Goal: Subscribe to service/newsletter

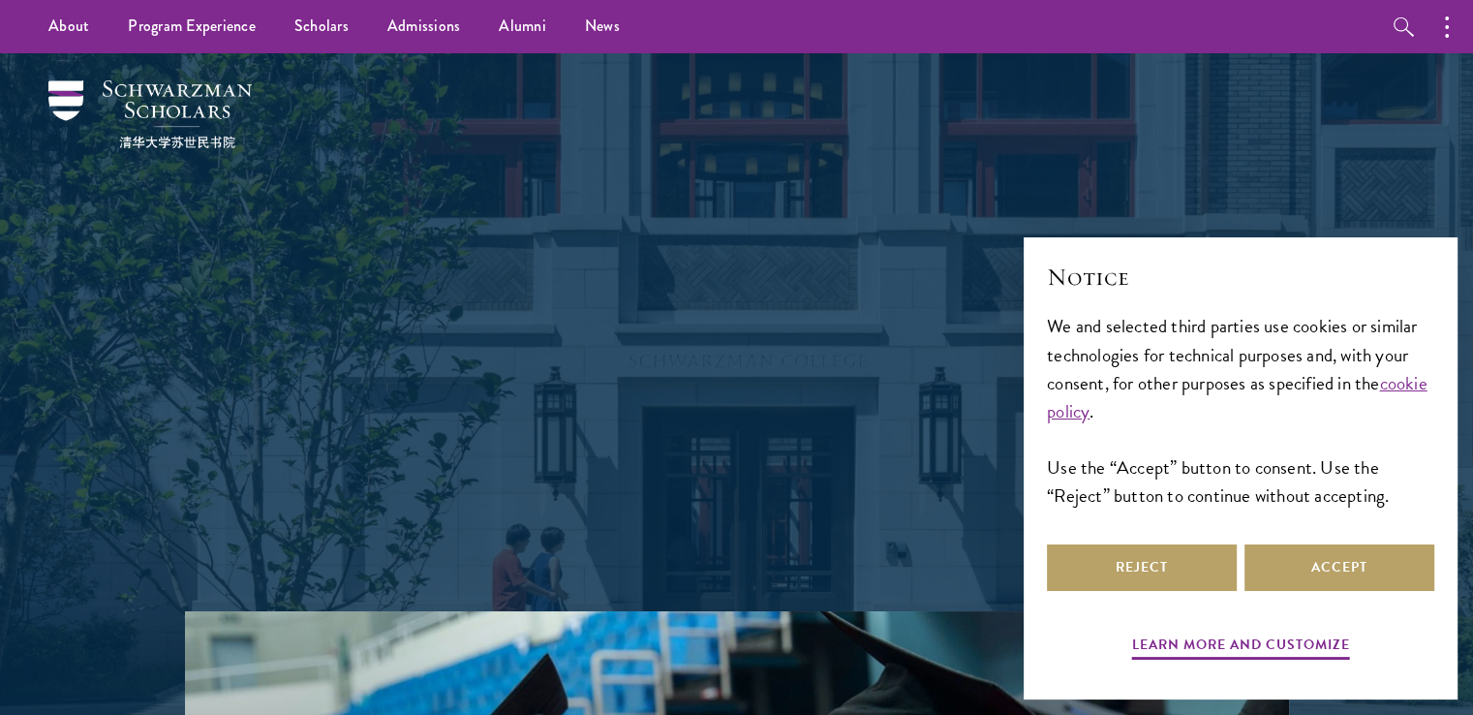
click at [962, 534] on div "Shape the future. Schwarzman Scholars is a prestigious one-year, fully funded m…" at bounding box center [736, 332] width 697 height 558
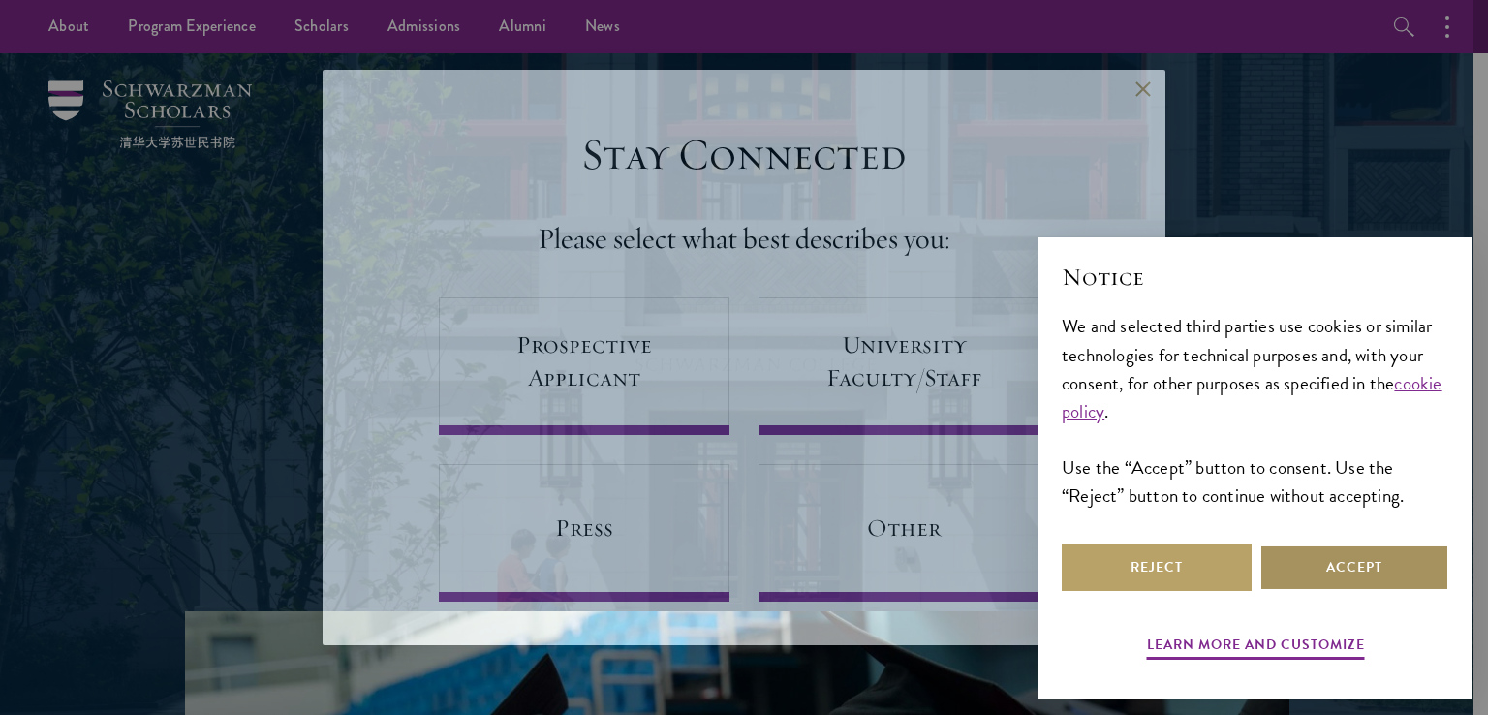
click at [1310, 571] on button "Accept" at bounding box center [1354, 567] width 190 height 46
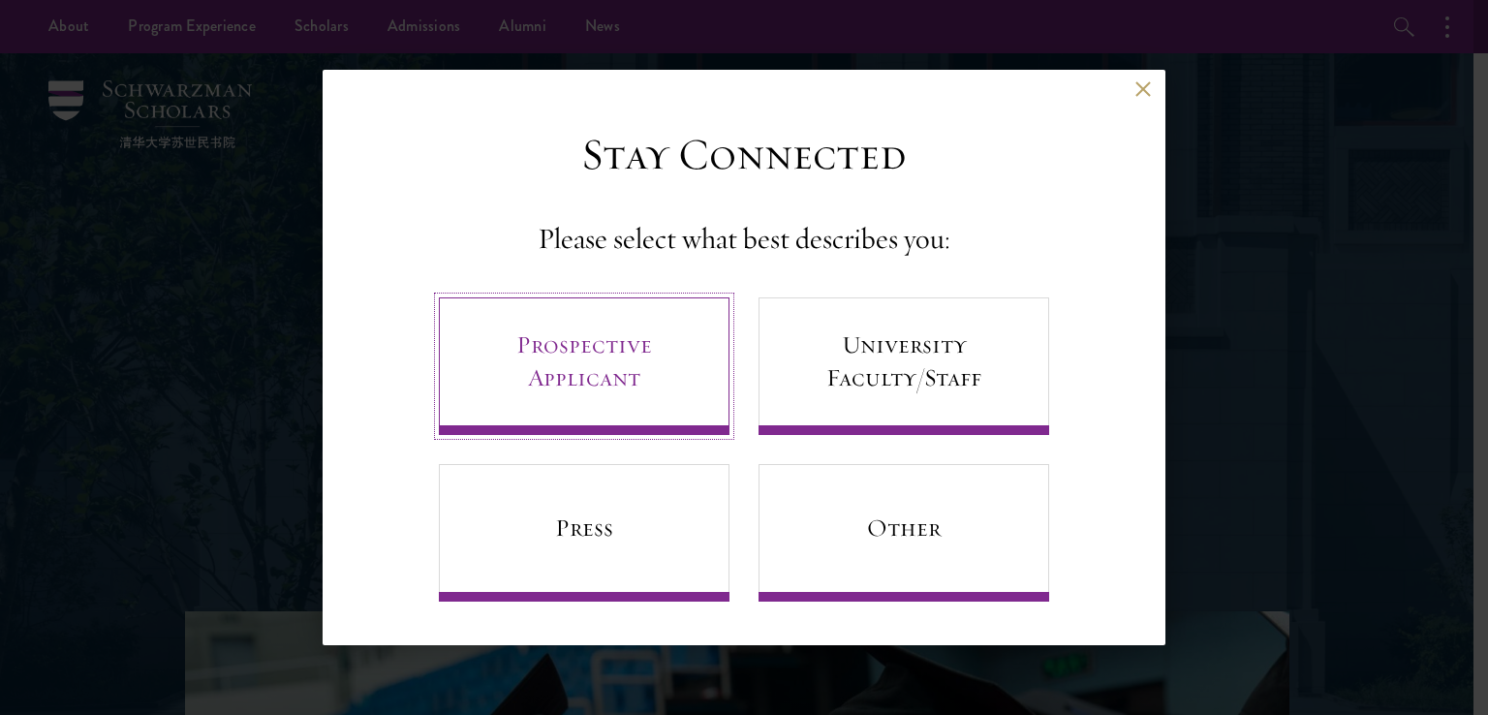
click at [647, 395] on link "Prospective Applicant" at bounding box center [584, 366] width 291 height 138
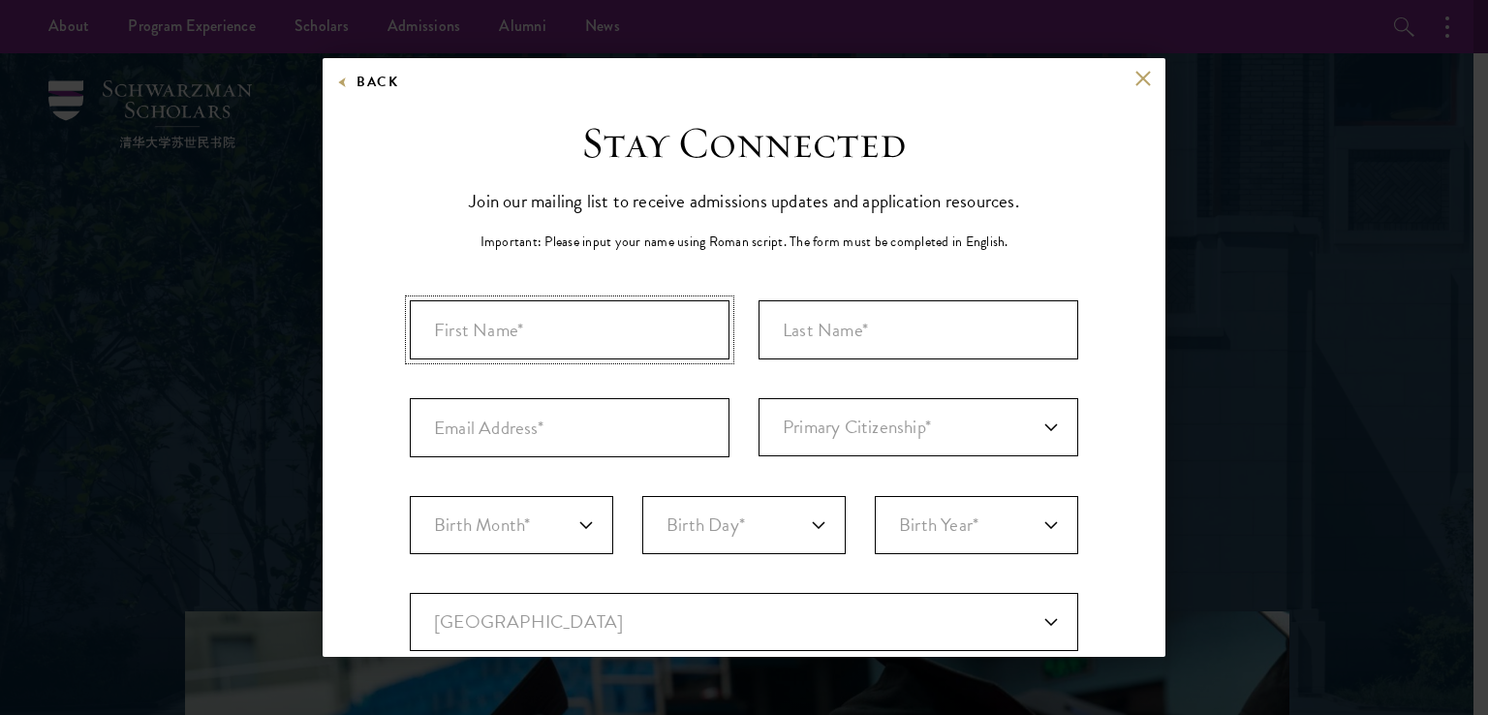
click at [645, 340] on input "First Name*" at bounding box center [570, 329] width 320 height 59
type input "Muhammad Ahsan"
type input "Shoaib"
type input "bunnycotton101@gmail.com"
select select "PK"
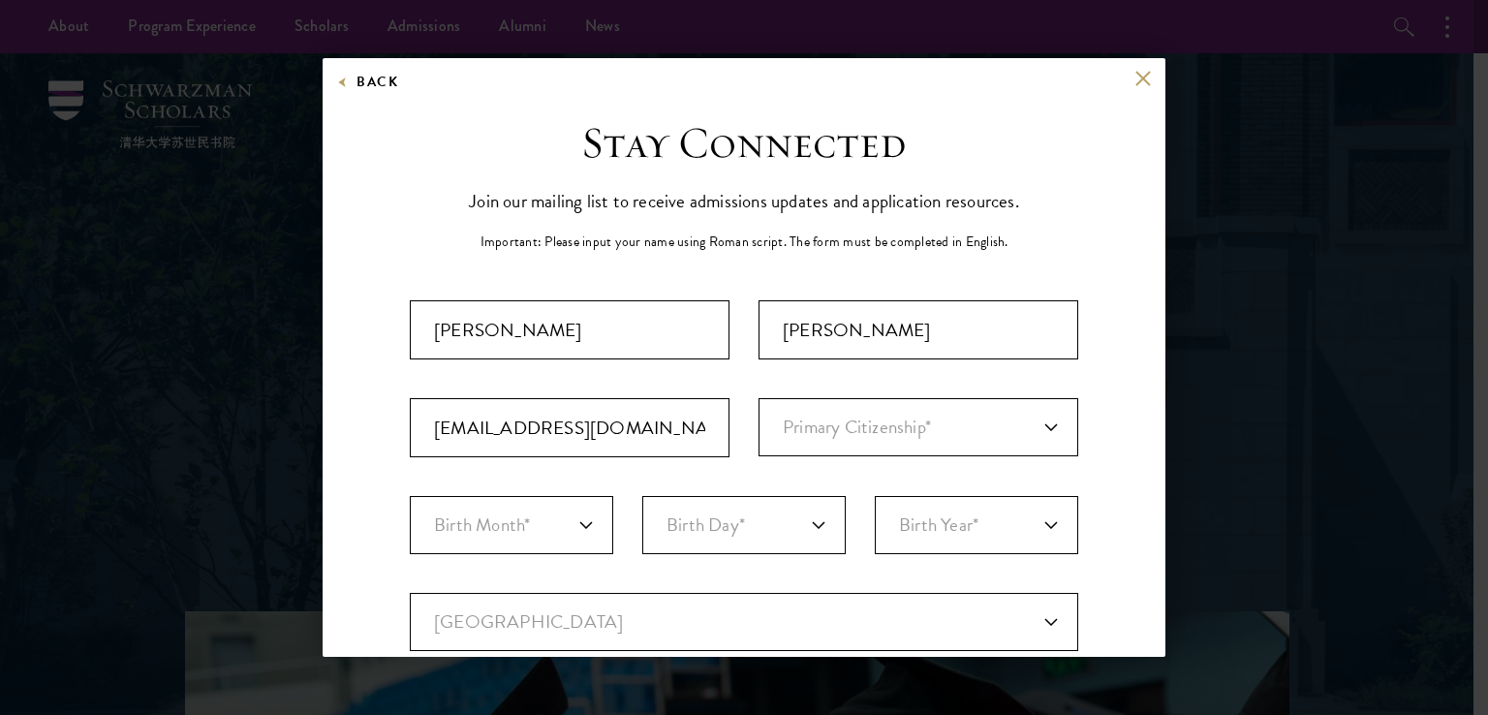
type input "Faisalabad"
select select
click at [848, 419] on select "Primary Citizenship* Afghanistan Aland Islands Albania Algeria Andorra Angola A…" at bounding box center [918, 427] width 320 height 58
select select "PK"
click at [758, 398] on select "Primary Citizenship* Afghanistan Aland Islands Albania Algeria Andorra Angola A…" at bounding box center [918, 427] width 320 height 58
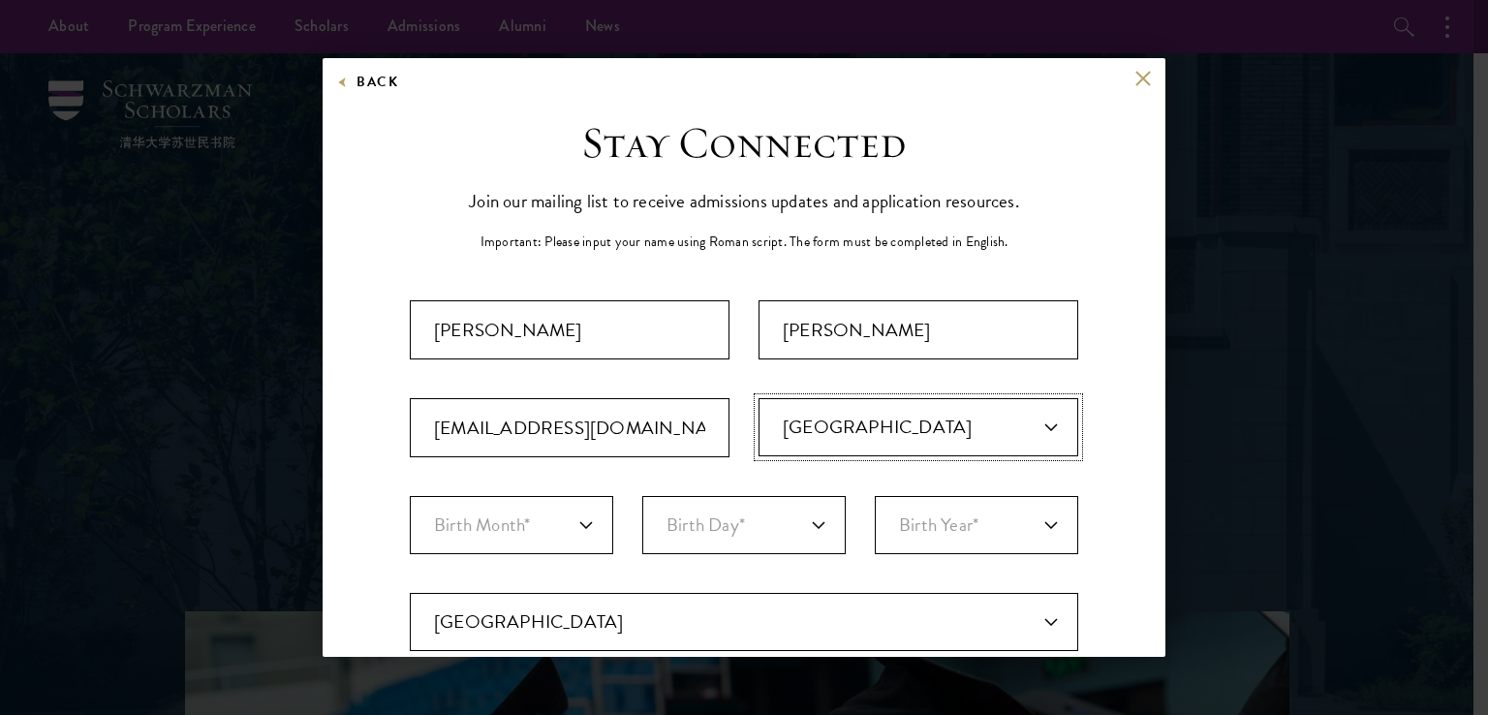
scroll to position [54, 0]
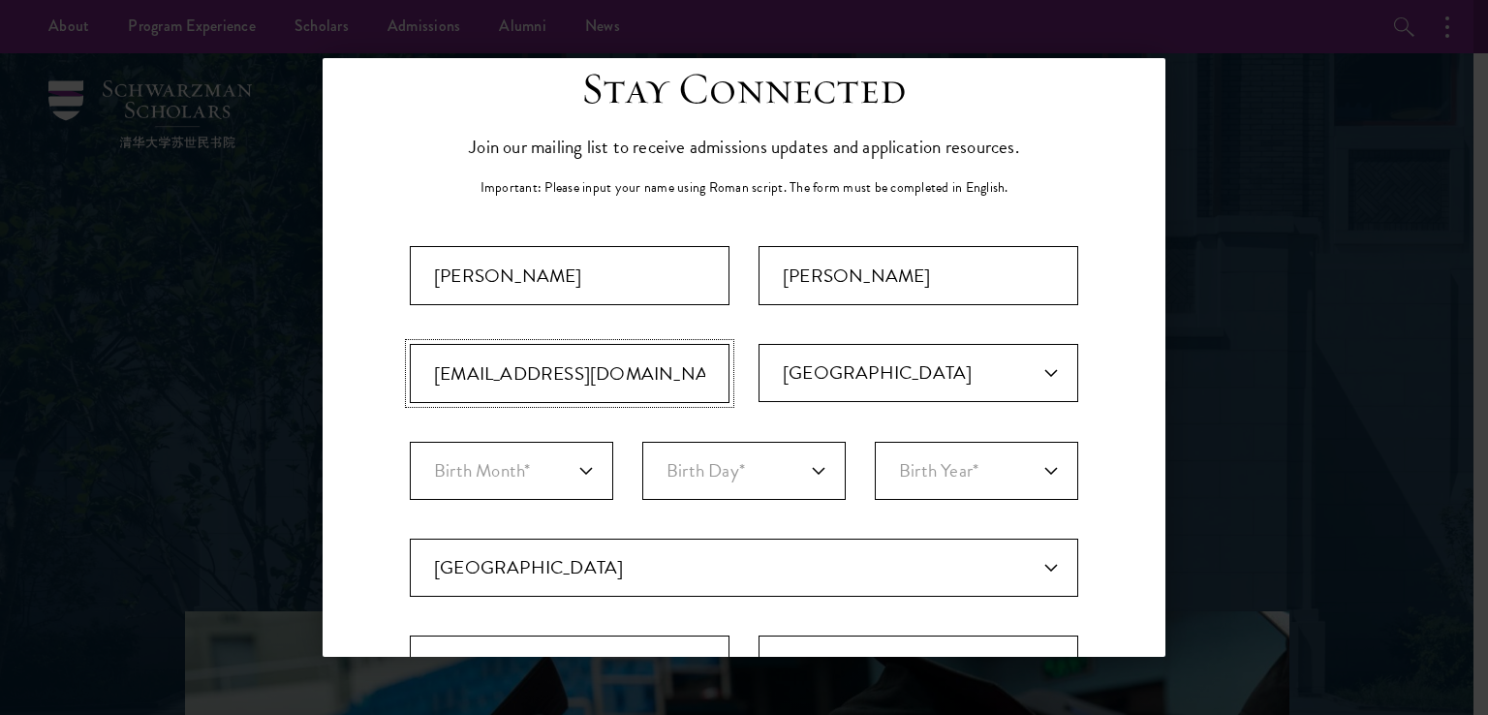
click at [682, 392] on input "bunnycotton101@gmail.com" at bounding box center [570, 373] width 320 height 59
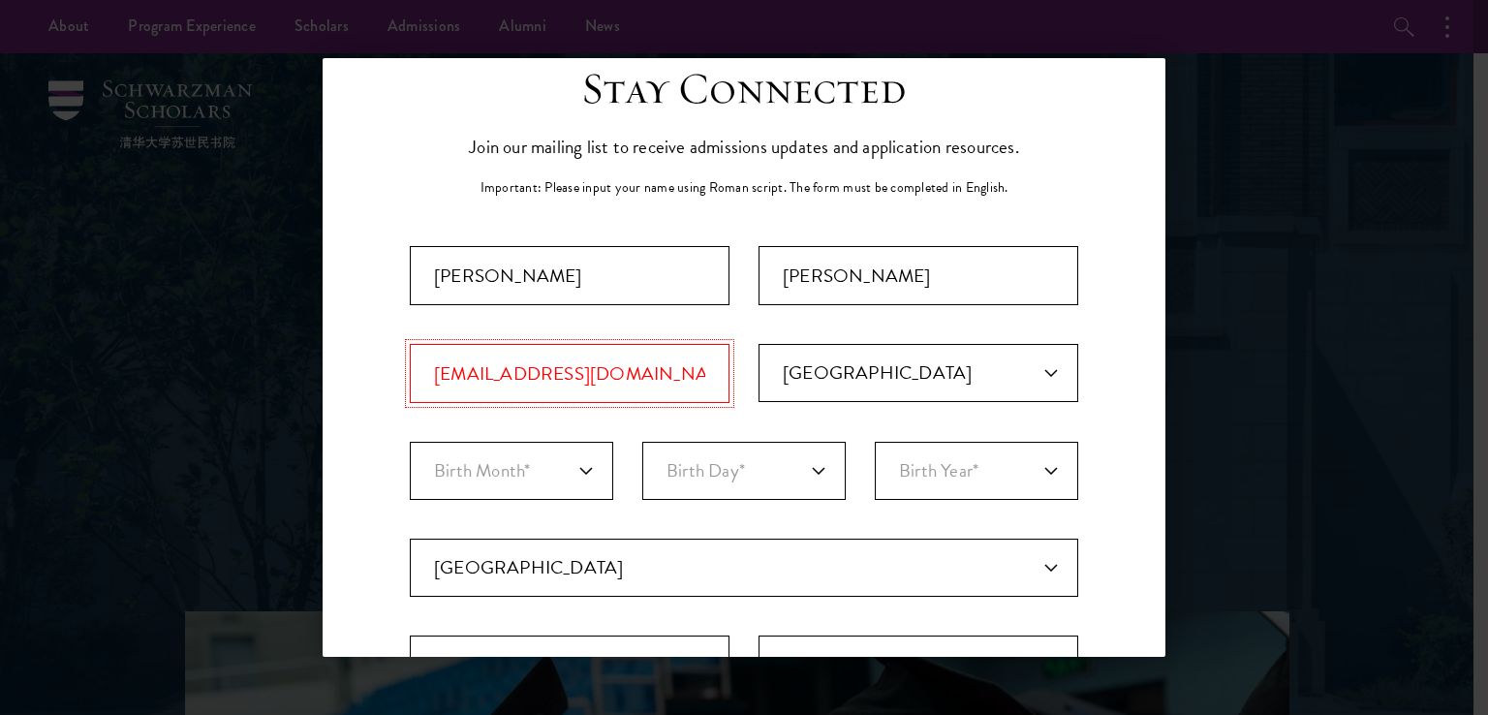
click at [589, 387] on input "mahsan.202101873@gcuf.edu.pk" at bounding box center [570, 373] width 320 height 59
type input "mahsan.202101873@gcuf.edu.pk"
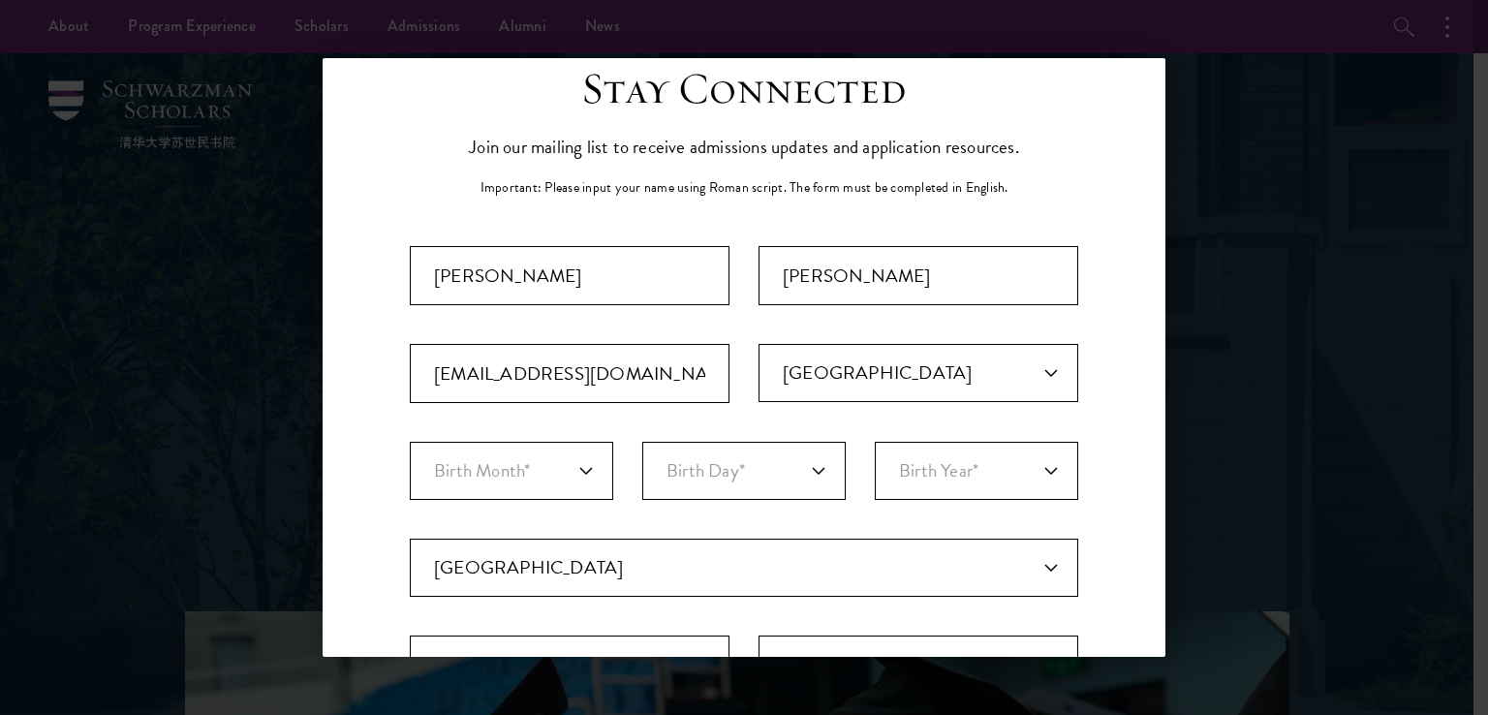
click at [799, 310] on div "Important: The form must be completed in English. Muhammad Ahsan Shoaib mahsan.…" at bounding box center [744, 622] width 668 height 753
click at [612, 374] on input "mahsan.202101873@gcuf.edu.pk" at bounding box center [570, 373] width 320 height 59
click at [556, 476] on select "Birth Month* January February March April May June July August September Octobe…" at bounding box center [511, 471] width 203 height 58
select select "04"
click at [410, 442] on select "Birth Month* January February March April May June July August September Octobe…" at bounding box center [511, 471] width 203 height 58
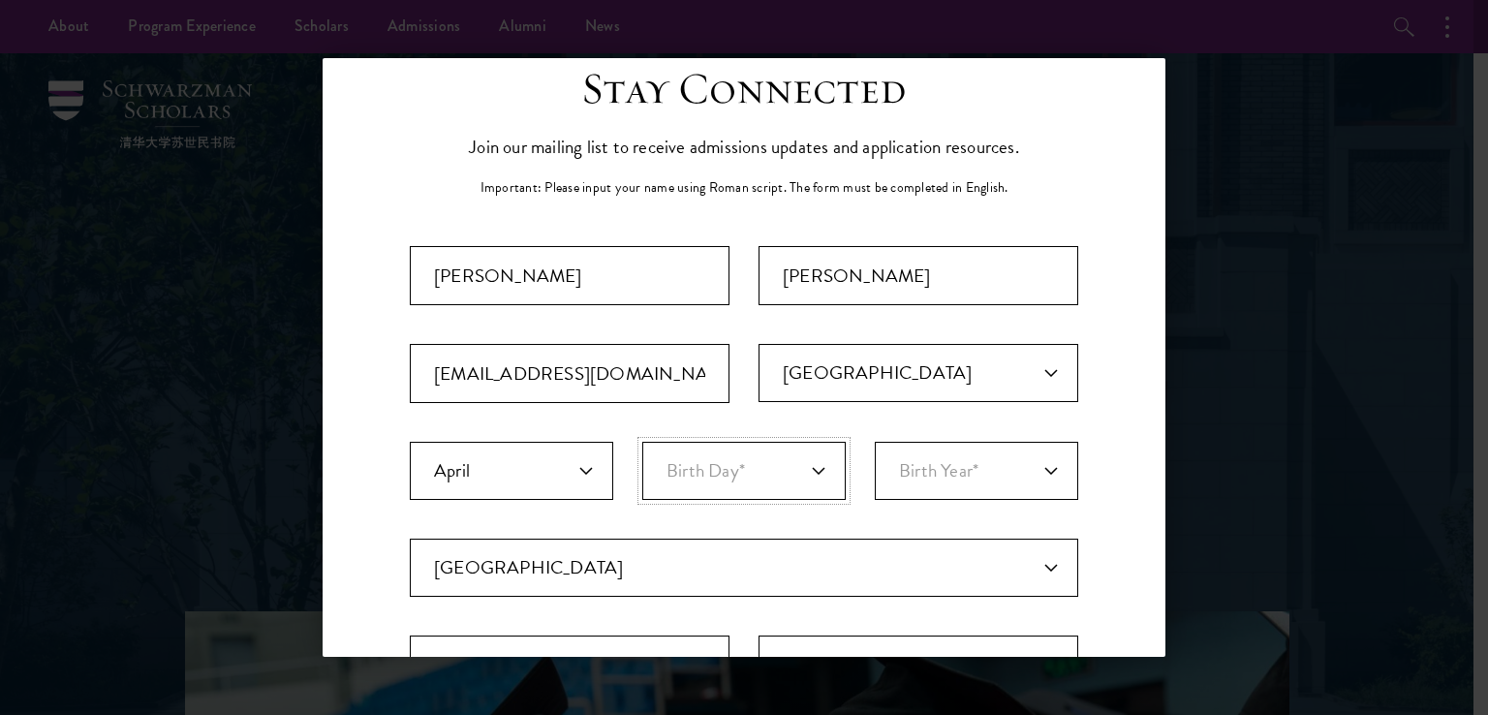
click at [701, 470] on select "Birth Day* 1 2 3 4 5 6 7 8 9 10 11 12 13 14 15 16 17 18 19 20 21 22 23 24 25 26…" at bounding box center [743, 471] width 203 height 58
select select "22"
click at [642, 442] on select "Birth Day* 1 2 3 4 5 6 7 8 9 10 11 12 13 14 15 16 17 18 19 20 21 22 23 24 25 26…" at bounding box center [743, 471] width 203 height 58
click at [905, 489] on select "Birth Year* 2025 2024 2023 2022 2021 2020 2019 2018 2017 2016 2015 2014 2013 20…" at bounding box center [976, 471] width 203 height 58
select select "2004"
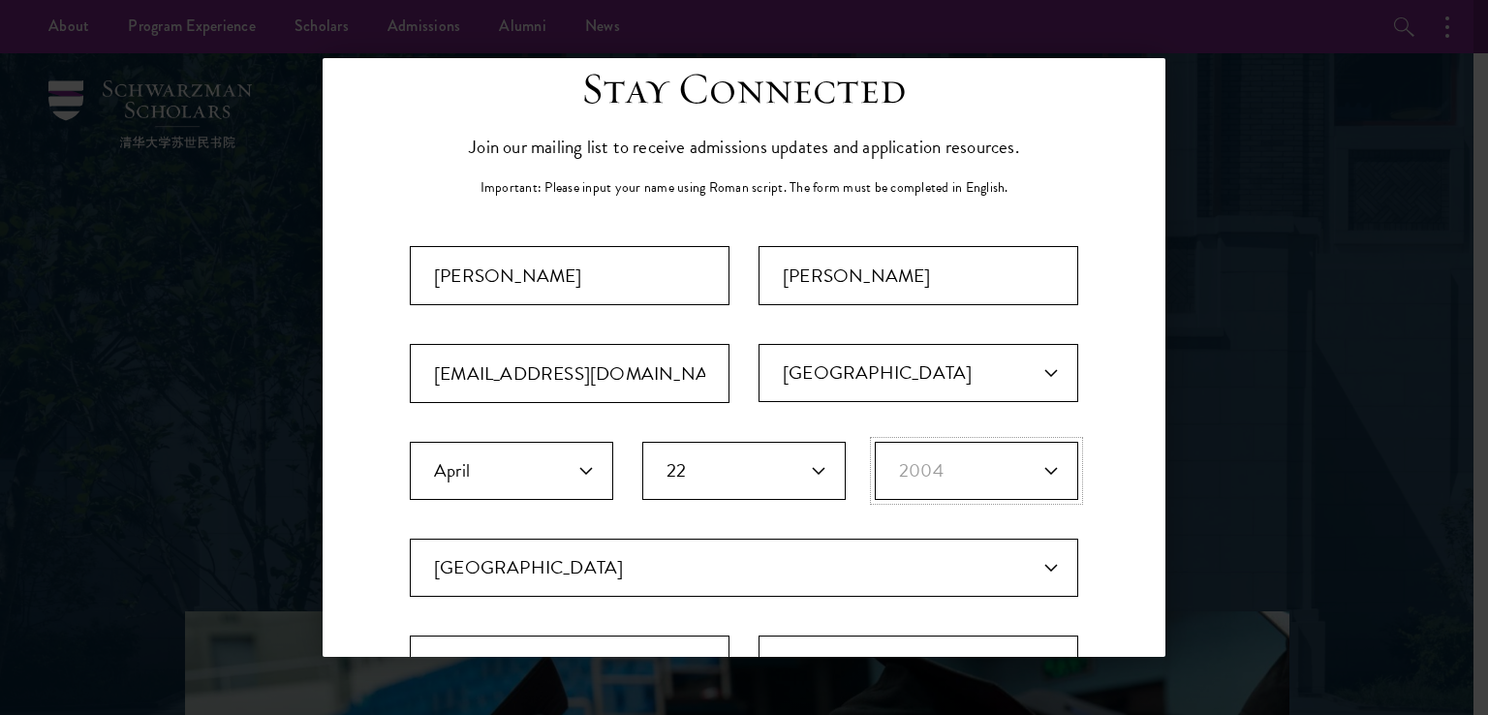
click at [875, 442] on select "Birth Year* 2025 2024 2023 2022 2021 2020 2019 2018 2017 2016 2015 2014 2013 20…" at bounding box center [976, 471] width 203 height 58
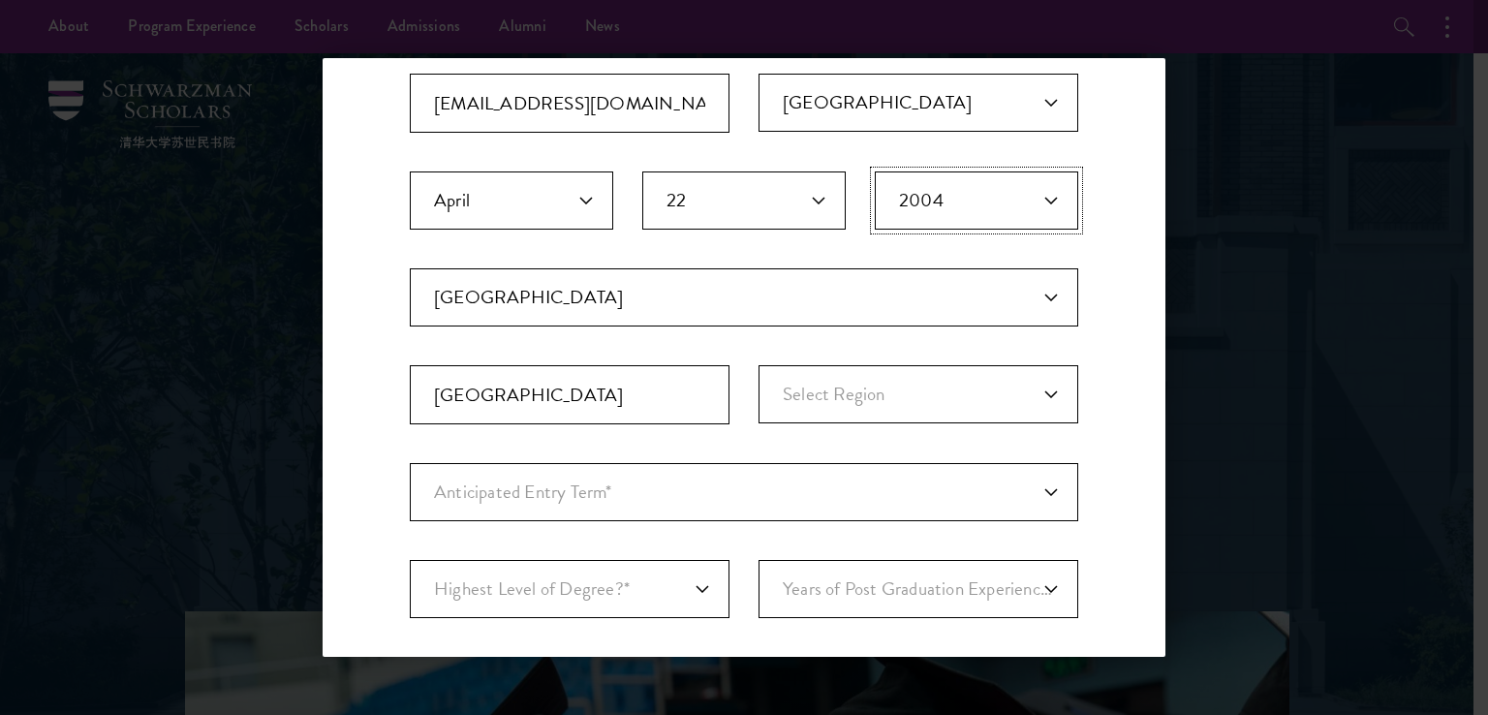
scroll to position [415, 0]
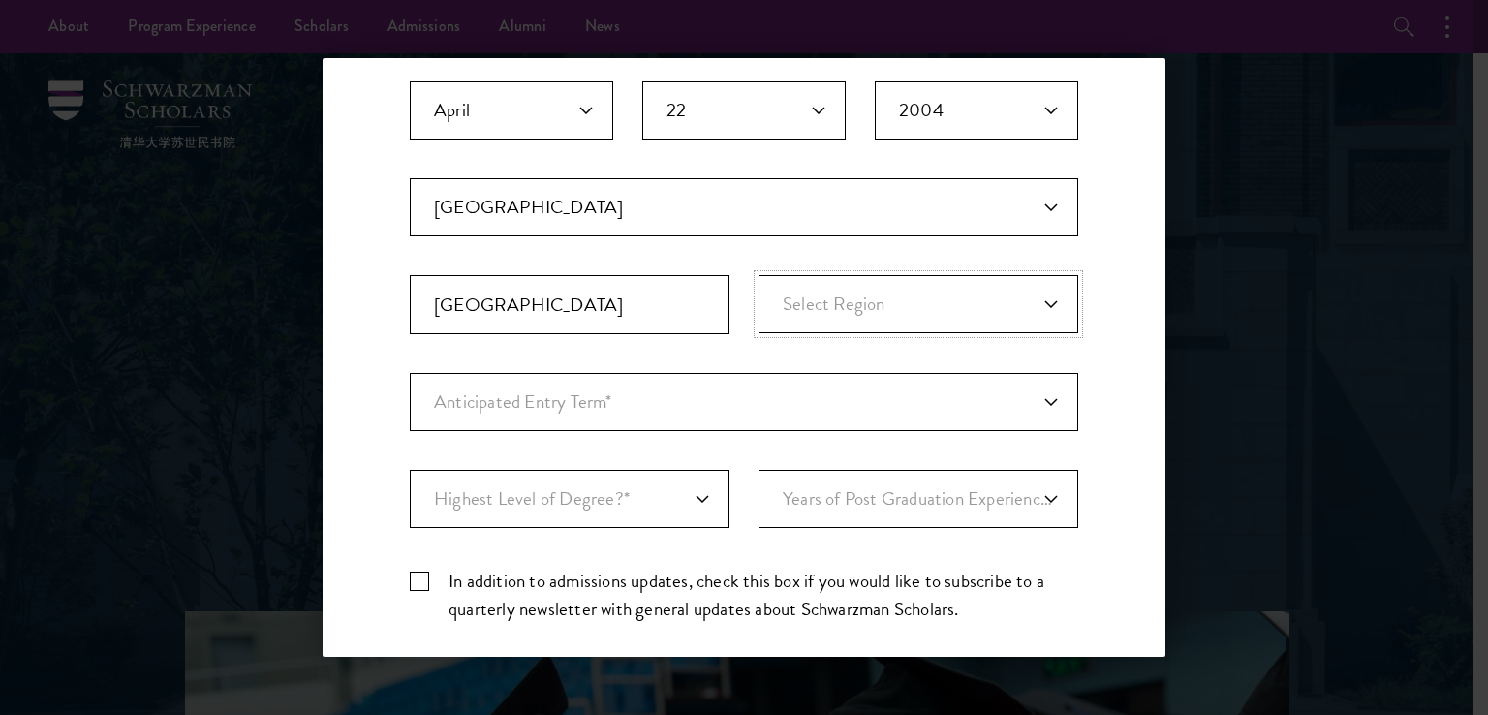
click at [917, 300] on select "Select Region Azad Kashmir Balochistan Federally Administered Tribal... Gilgit-…" at bounding box center [918, 304] width 320 height 58
select select "Punjab"
click at [758, 275] on select "Select Region Azad Kashmir Balochistan Federally Administered Tribal... Gilgit-…" at bounding box center [918, 304] width 320 height 58
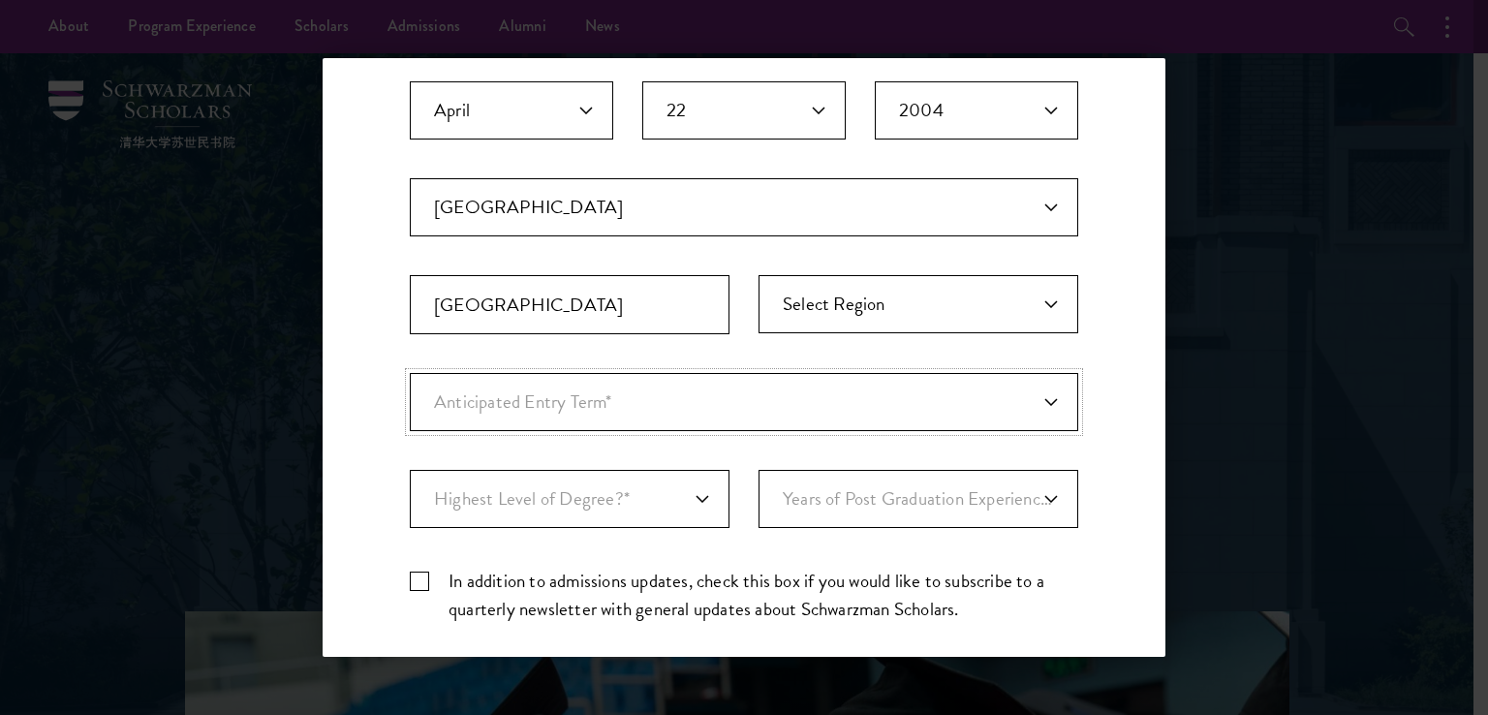
click at [873, 382] on select "Anticipated Entry Term* August 2026 (Application opens April 2025) Just Explori…" at bounding box center [744, 402] width 668 height 58
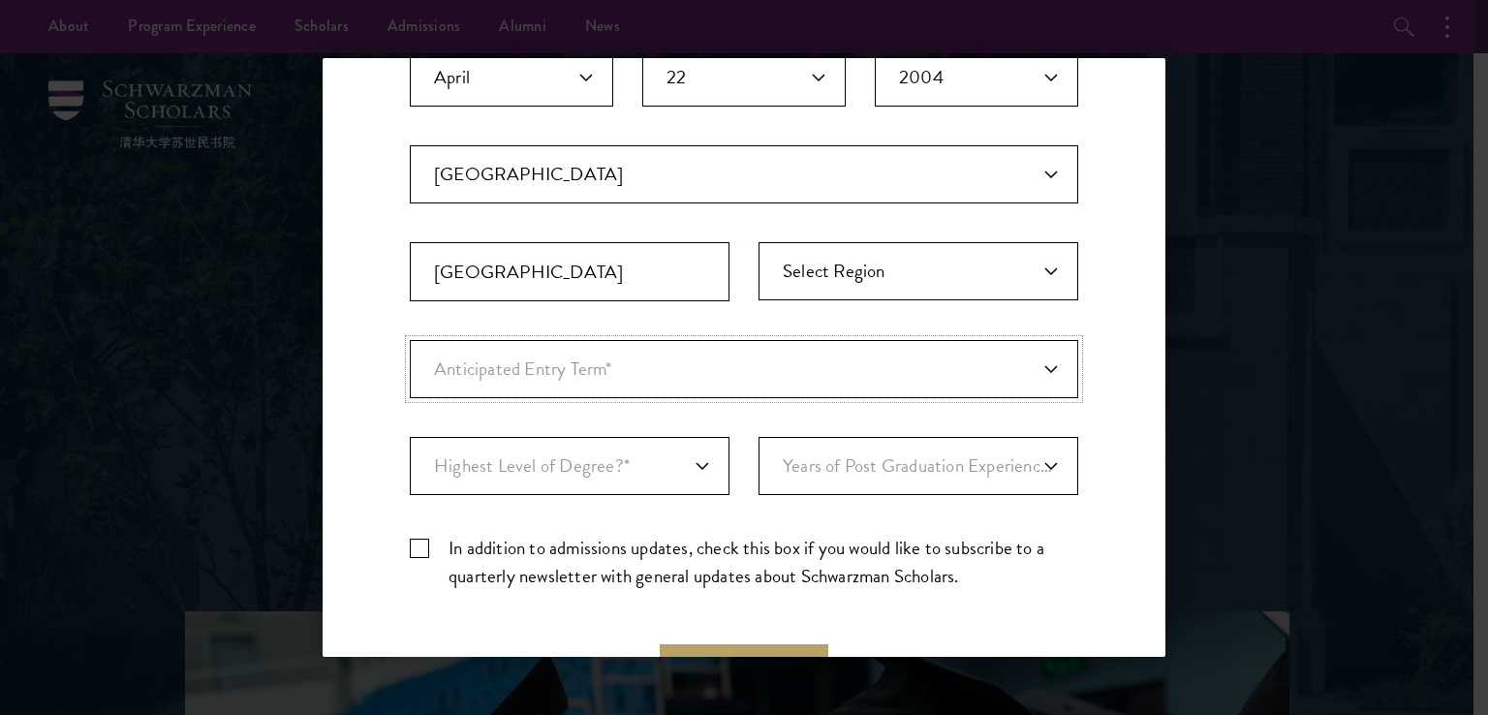
scroll to position [448, 0]
click at [829, 350] on select "Anticipated Entry Term* August 2026 (Application opens April 2025) Just Explori…" at bounding box center [744, 368] width 668 height 58
select select "e64b8ab3-eabb-4867-96d5-7e6b4840665f"
click at [410, 339] on select "Anticipated Entry Term* August 2026 (Application opens April 2025) Just Explori…" at bounding box center [744, 368] width 668 height 58
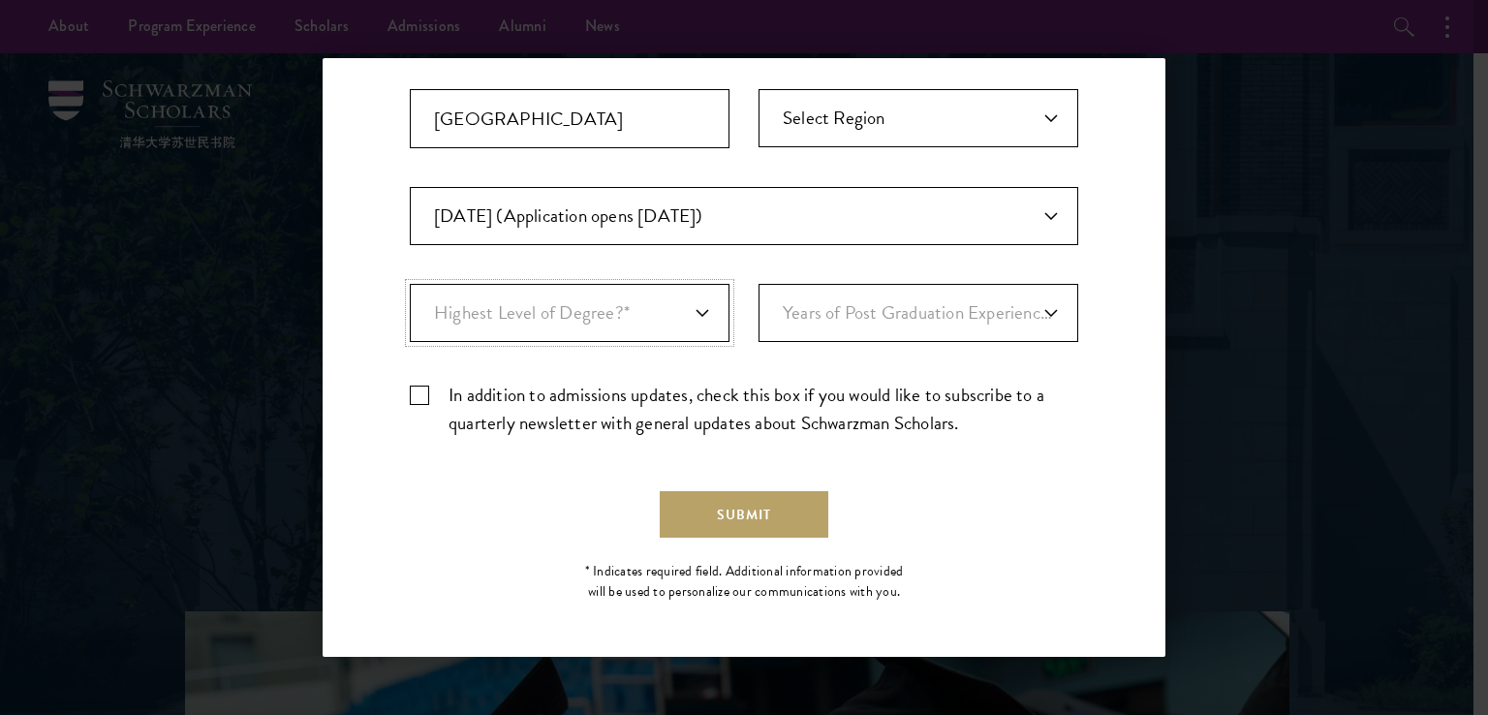
click at [687, 321] on select "Highest Level of Degree?* PHD Bachelor's Master's Current Undergraduate Student" at bounding box center [570, 313] width 320 height 58
select select "baef124f-e103-44b1-8ca6-5d0669438e44"
click at [410, 284] on select "Highest Level of Degree?* PHD Bachelor's Master's Current Undergraduate Student" at bounding box center [570, 313] width 320 height 58
click at [914, 308] on select "Years of Post Graduation Experience?* 1 2 3 4 5 6 7 8 9 10" at bounding box center [918, 313] width 320 height 58
select select "1"
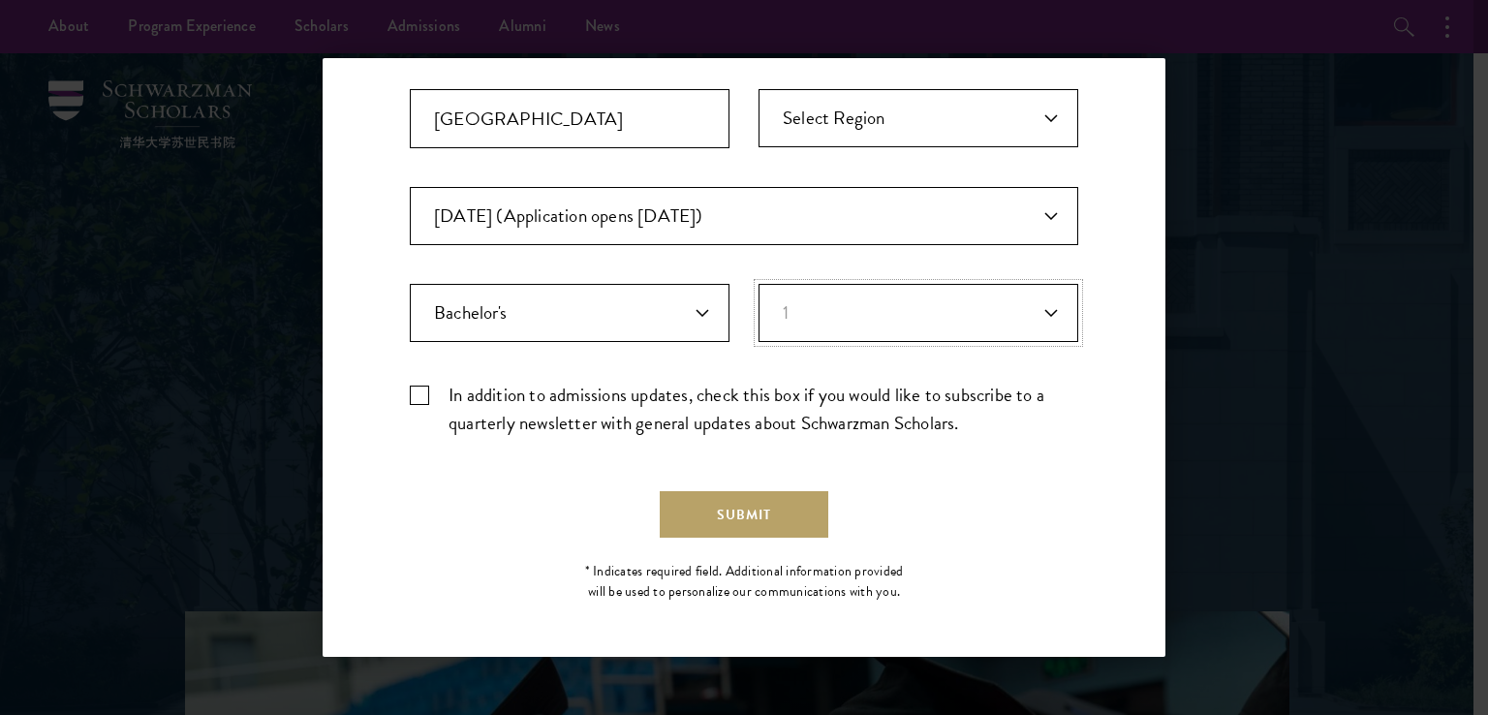
click at [758, 284] on select "Years of Post Graduation Experience?* 1 2 3 4 5 6 7 8 9 10" at bounding box center [918, 313] width 320 height 58
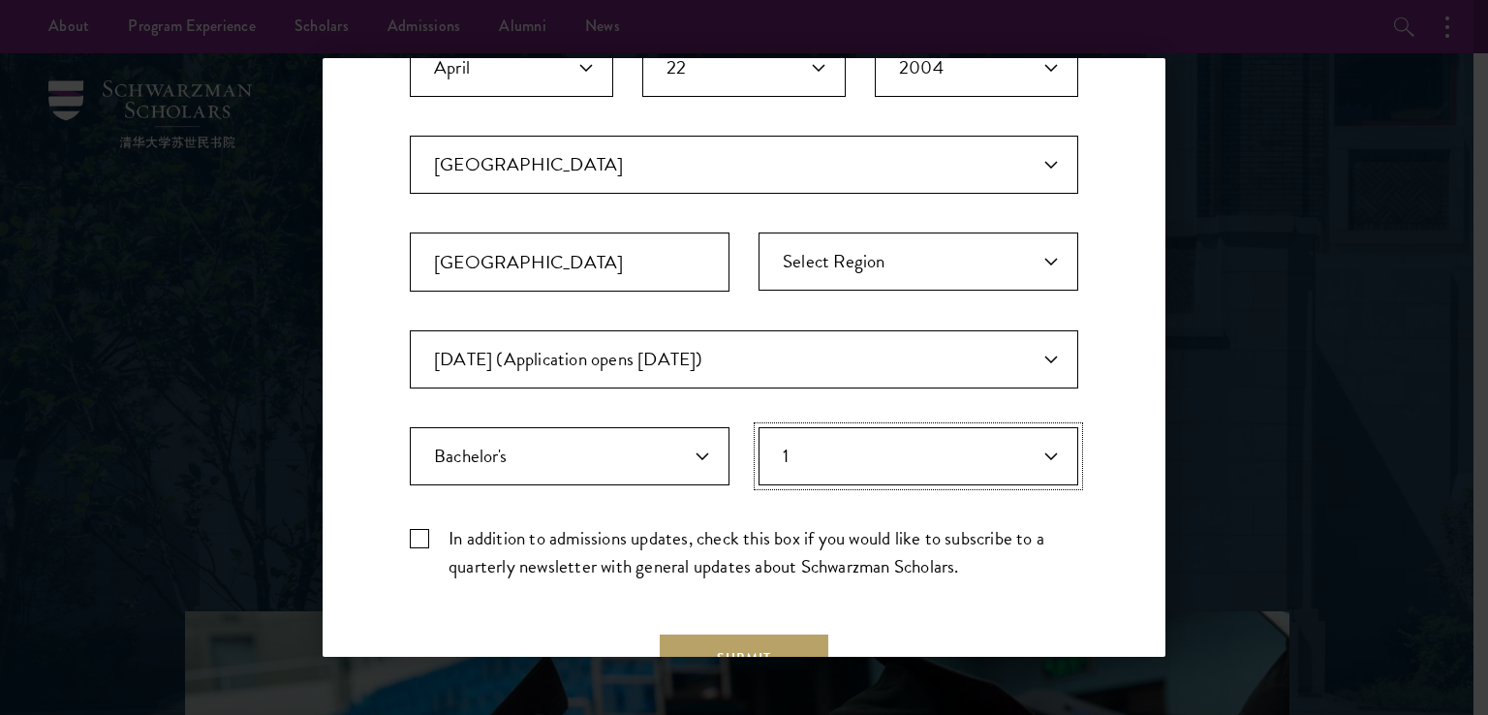
scroll to position [456, 0]
click at [783, 452] on select "Years of Post Graduation Experience?* 1 2 3 4 5 6 7 8 9 10" at bounding box center [918, 457] width 320 height 58
click at [677, 466] on select "Highest Level of Degree?* PHD Bachelor's Master's Current Undergraduate Student" at bounding box center [570, 457] width 320 height 58
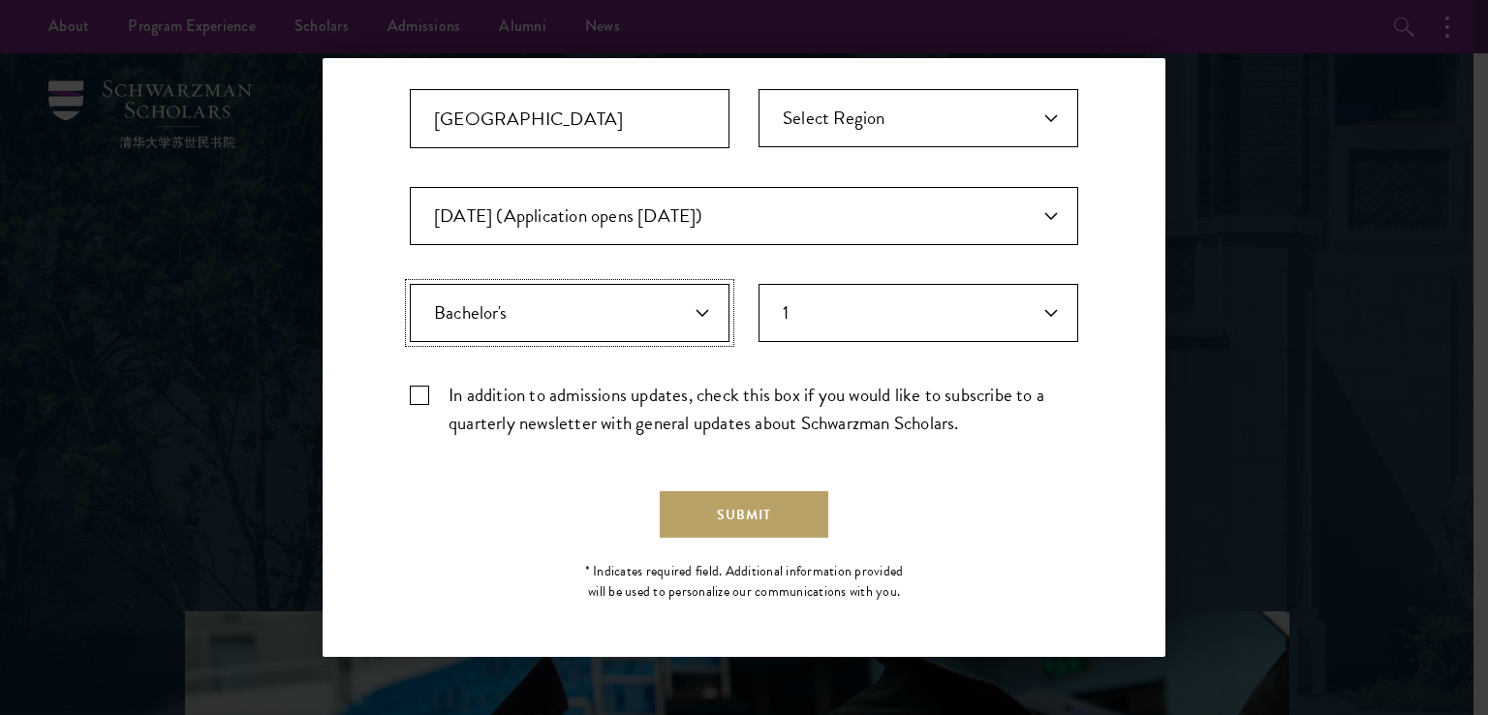
click at [670, 321] on select "Highest Level of Degree?* PHD Bachelor's Master's Current Undergraduate Student" at bounding box center [570, 313] width 320 height 58
click at [707, 499] on button "Submit" at bounding box center [744, 514] width 169 height 46
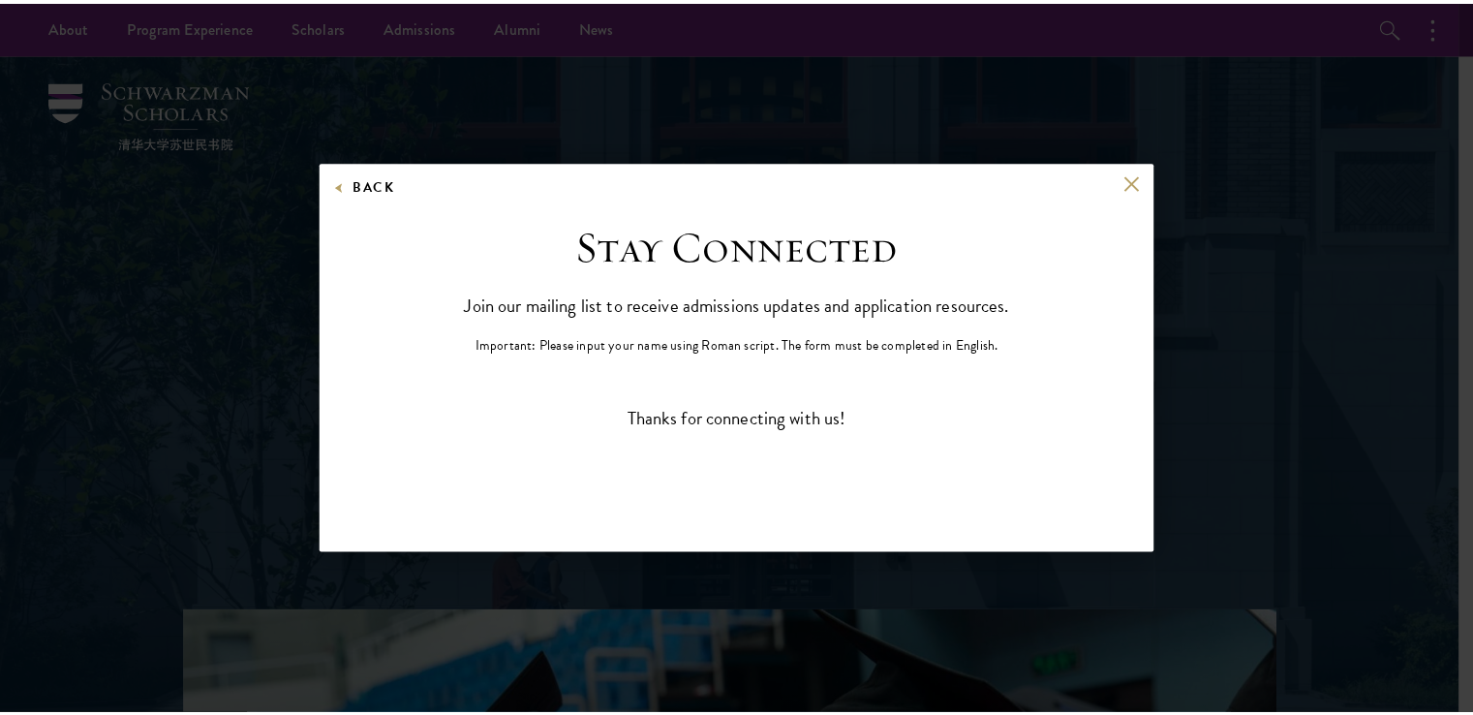
scroll to position [0, 0]
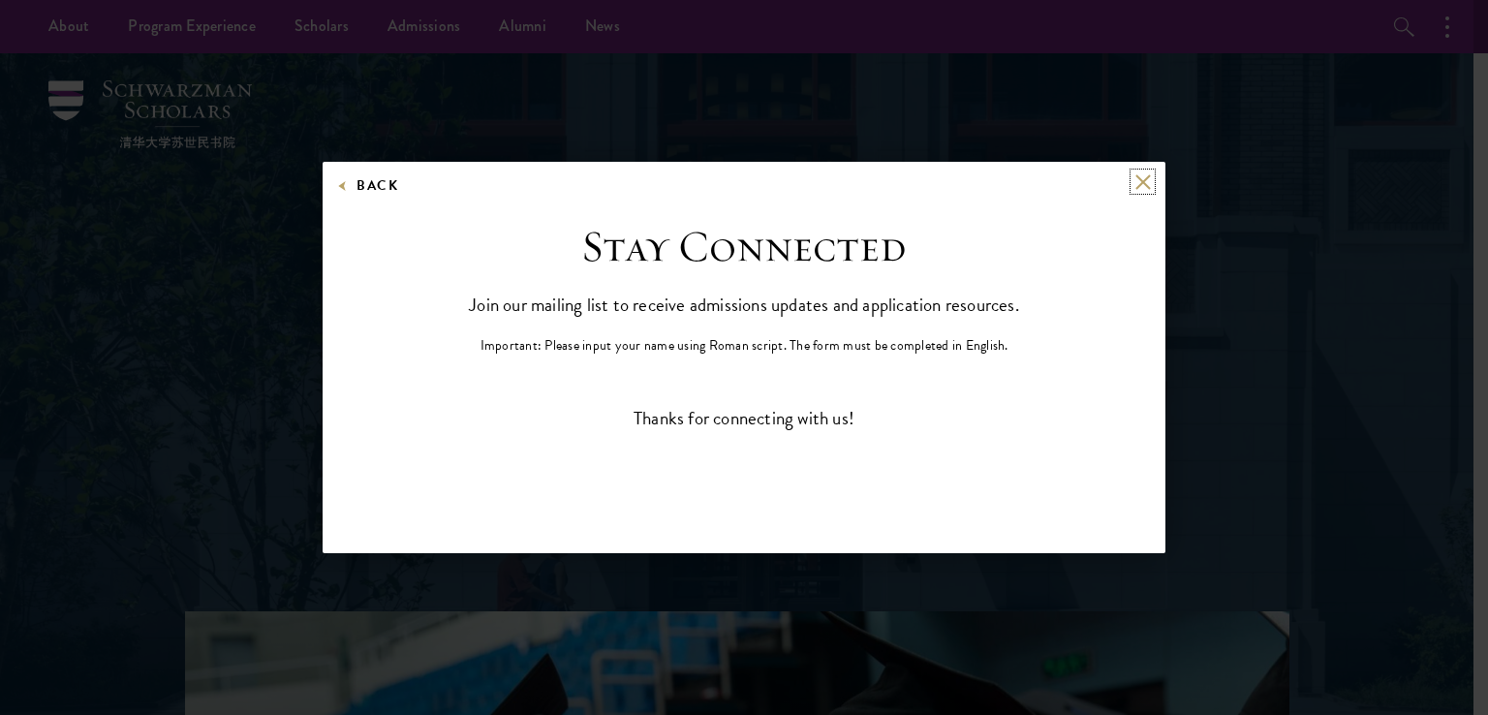
click at [1142, 175] on button at bounding box center [1142, 181] width 16 height 16
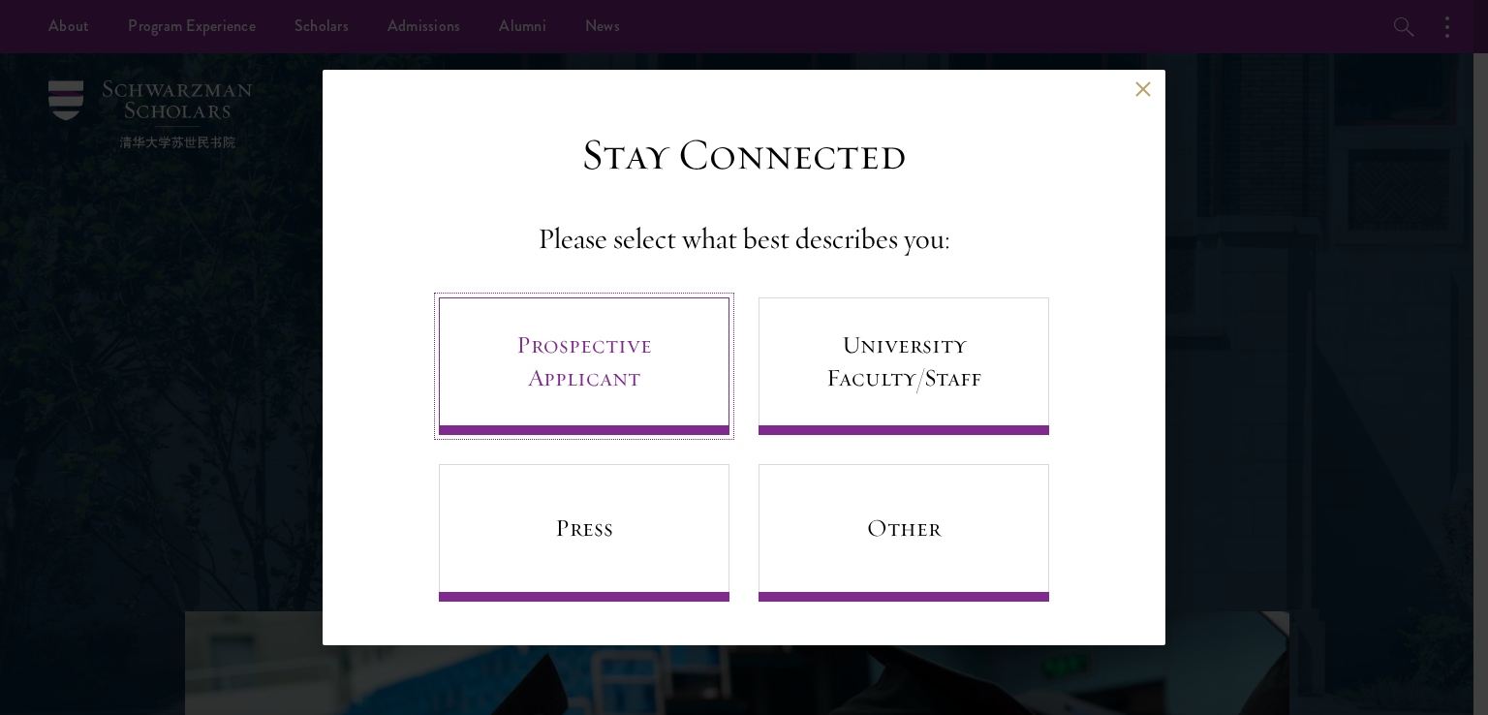
click at [620, 353] on link "Prospective Applicant" at bounding box center [584, 366] width 291 height 138
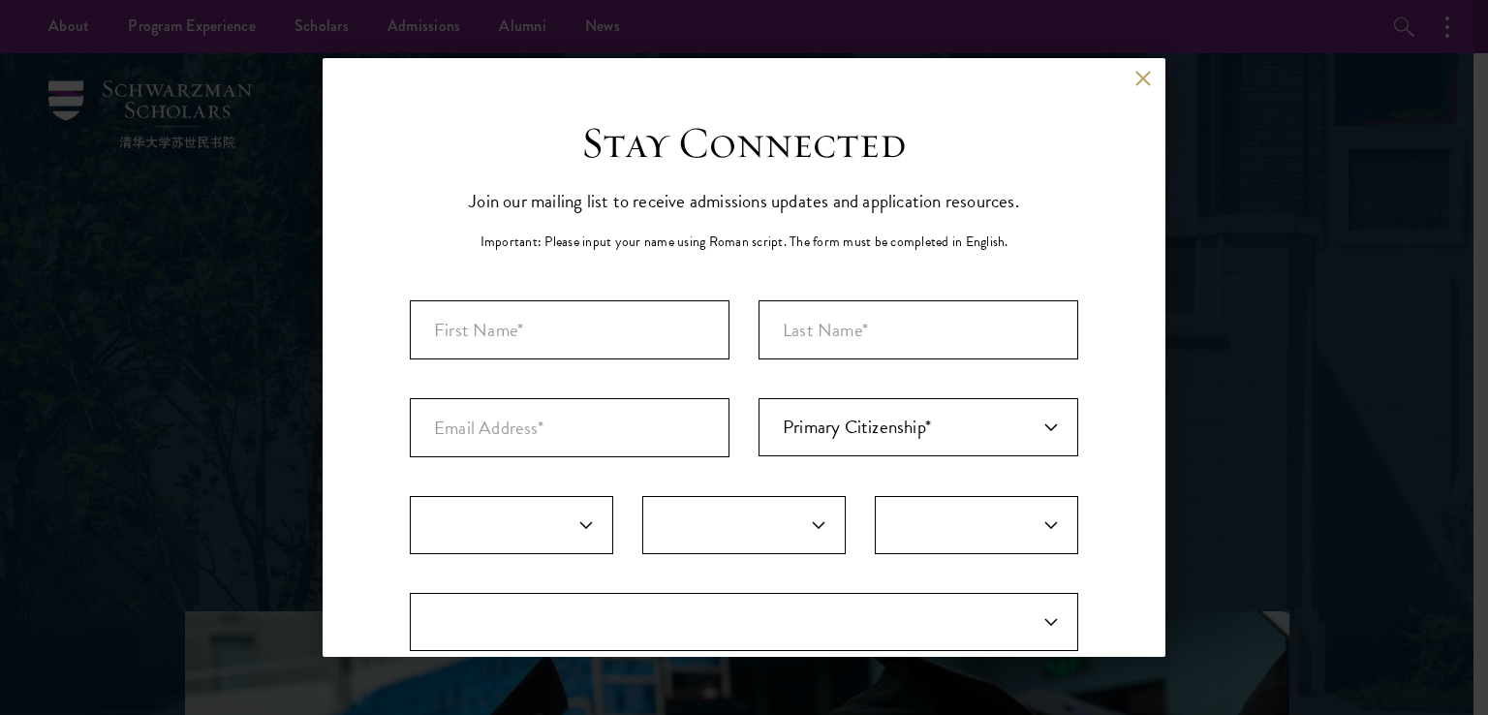
select select "AF"
select select
click at [1134, 77] on button at bounding box center [1142, 78] width 16 height 16
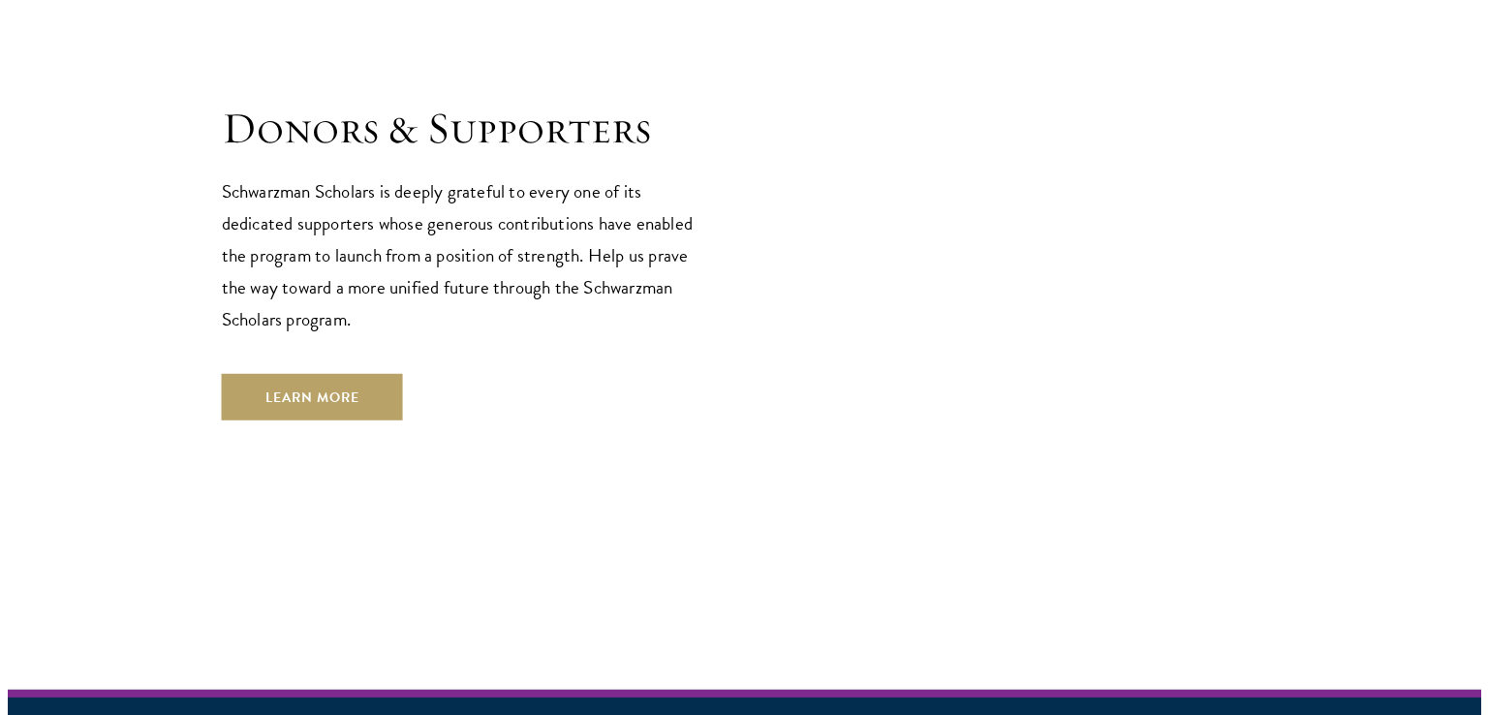
scroll to position [5809, 0]
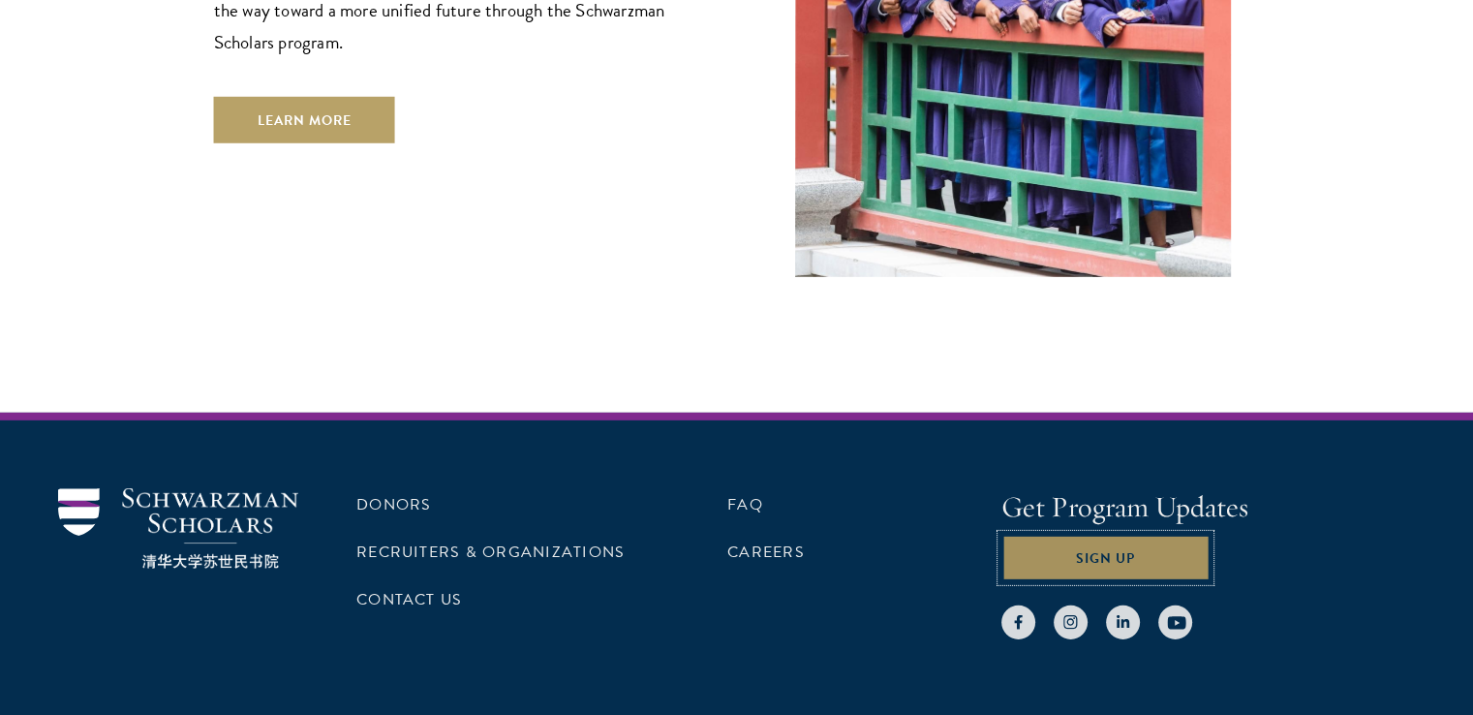
click at [1088, 535] on button "Sign Up" at bounding box center [1105, 558] width 208 height 46
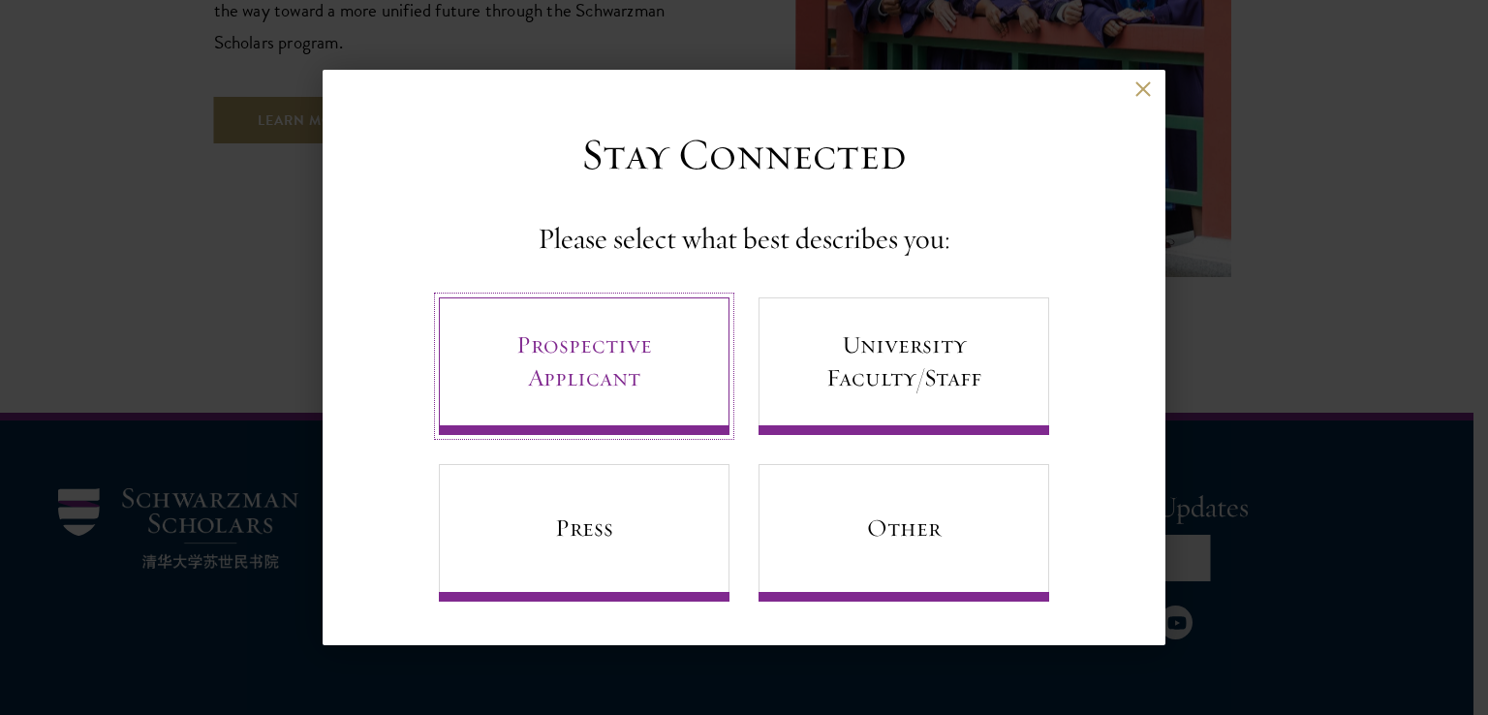
click at [610, 401] on link "Prospective Applicant" at bounding box center [584, 366] width 291 height 138
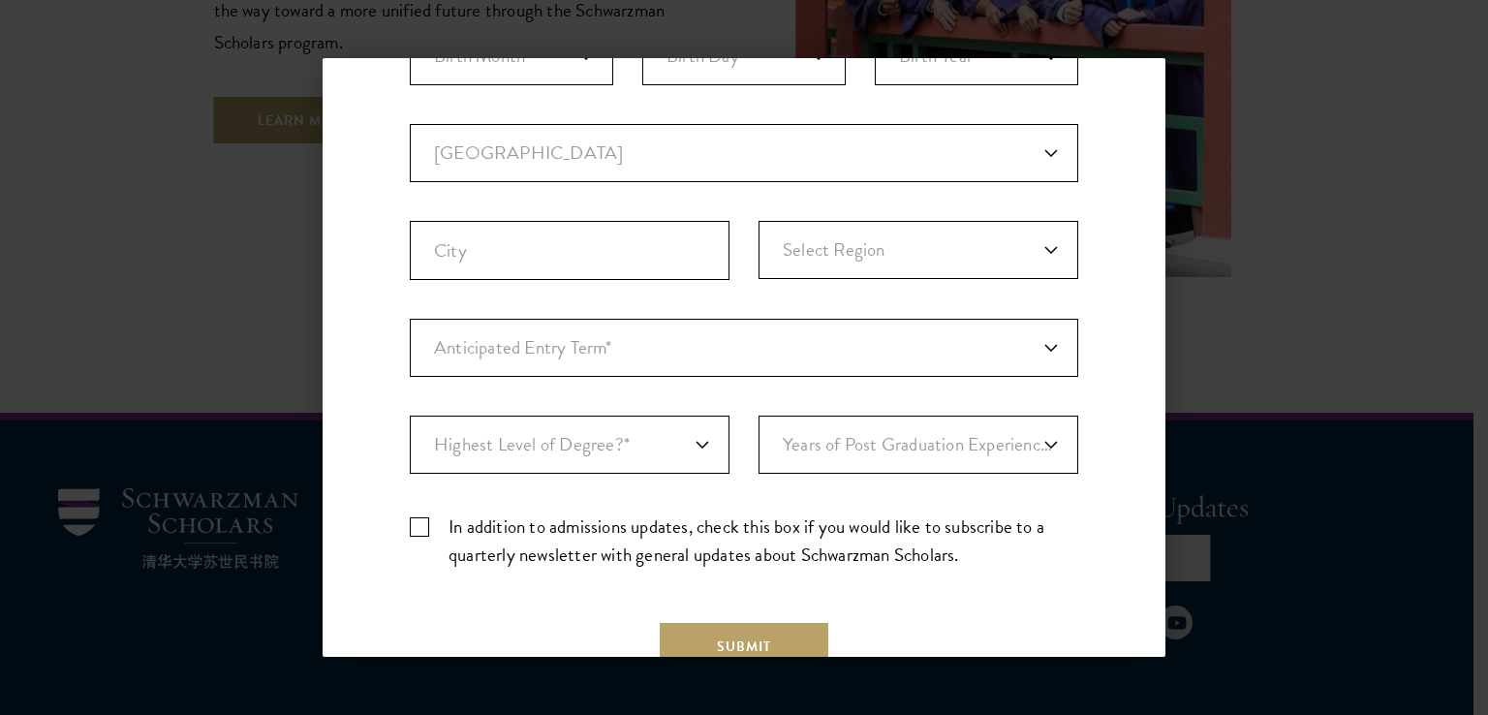
scroll to position [600, 0]
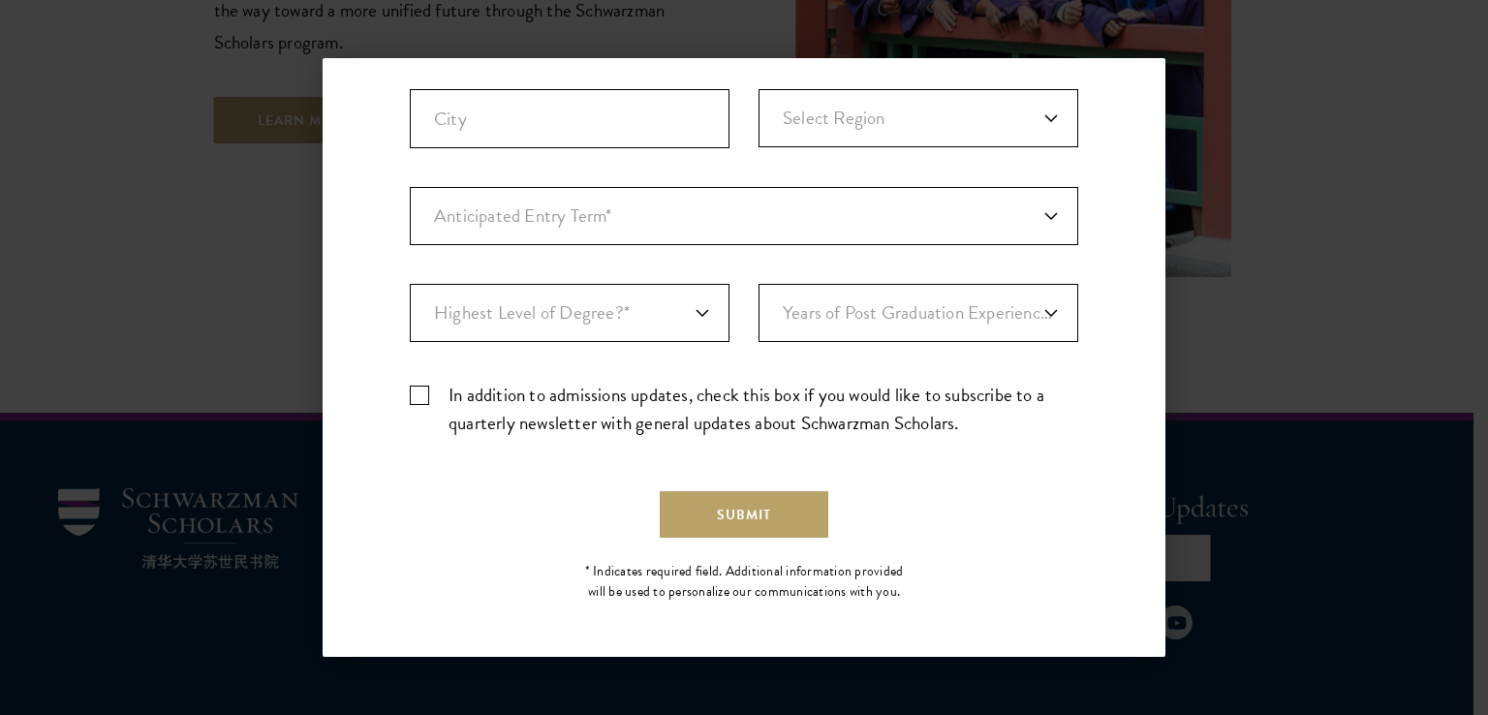
click at [1189, 343] on div "Back Stay Connected Please select what best describes you: Prospective Applican…" at bounding box center [744, 357] width 1488 height 599
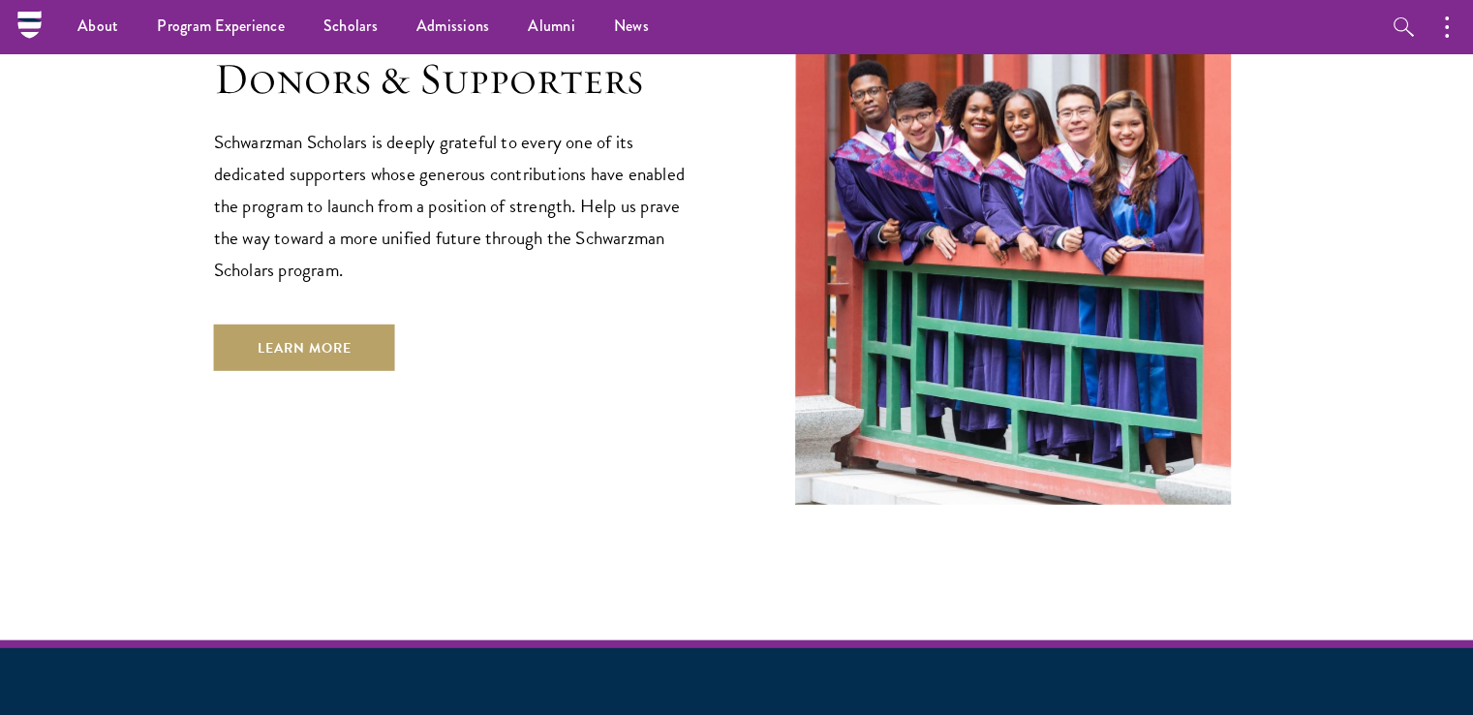
scroll to position [5580, 0]
